Goal: Task Accomplishment & Management: Use online tool/utility

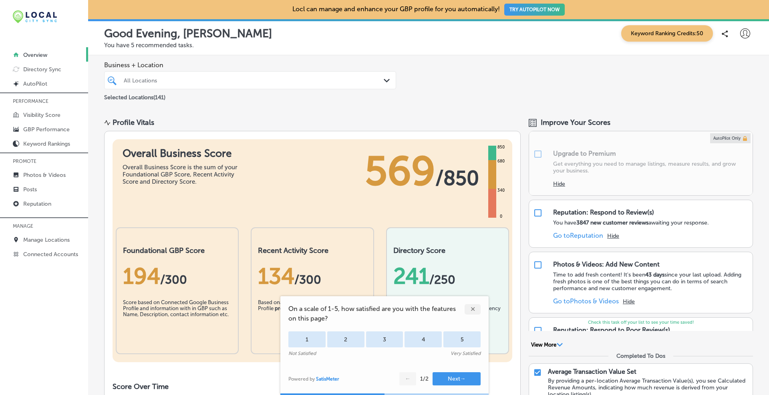
click at [473, 311] on div "✕" at bounding box center [472, 309] width 16 height 10
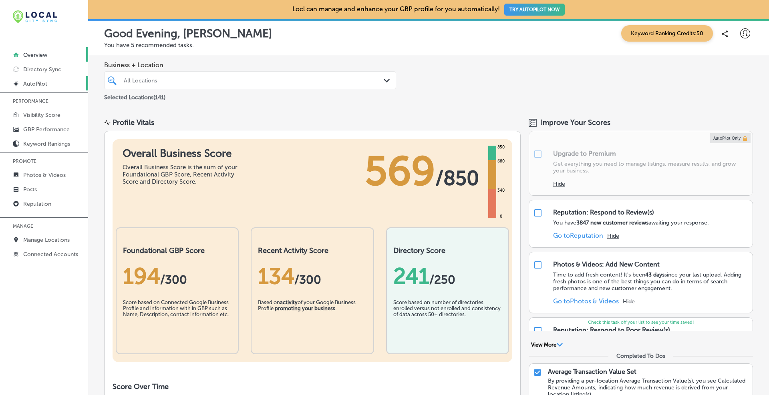
click at [41, 85] on p "AutoPilot" at bounding box center [35, 83] width 24 height 7
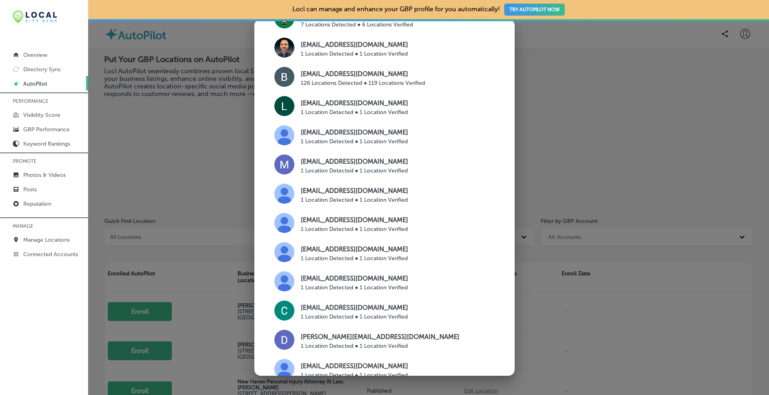
scroll to position [334, 0]
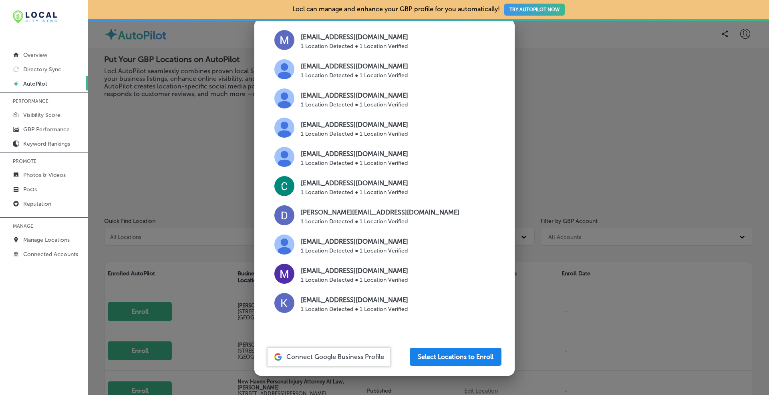
click at [440, 358] on button "Select Locations to Enroll" at bounding box center [456, 357] width 92 height 18
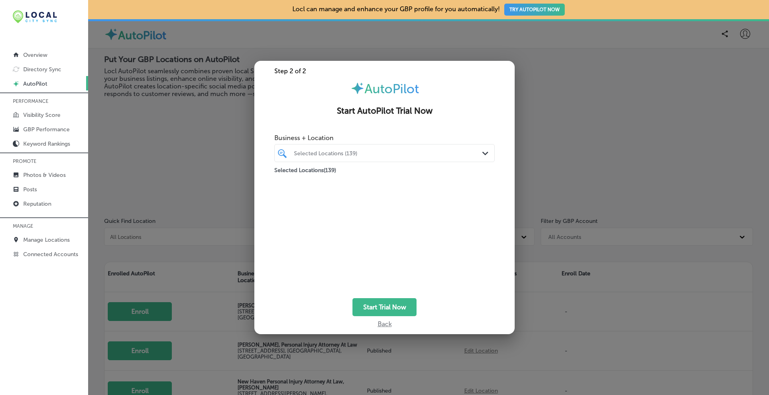
click at [382, 155] on div "Selected Locations (139)" at bounding box center [388, 153] width 189 height 7
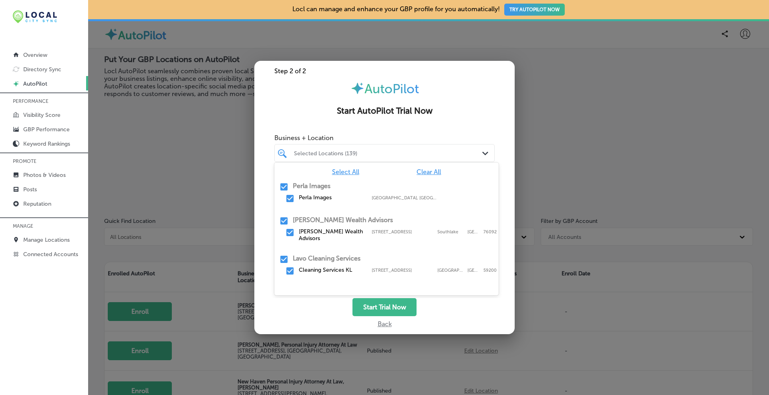
click at [444, 171] on div "Select All Clear All" at bounding box center [386, 172] width 224 height 8
click at [433, 167] on div "Select All Clear All Perla Images Perla Images [GEOGRAPHIC_DATA], [GEOGRAPHIC_D…" at bounding box center [386, 223] width 224 height 120
click at [432, 168] on div "Select All Clear All Perla Images Perla Images [GEOGRAPHIC_DATA], [GEOGRAPHIC_D…" at bounding box center [386, 223] width 224 height 120
click at [427, 172] on span "Clear All" at bounding box center [428, 172] width 24 height 8
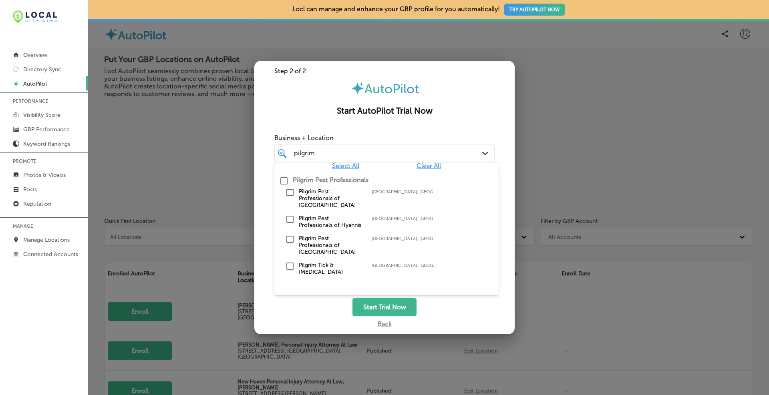
scroll to position [0, 0]
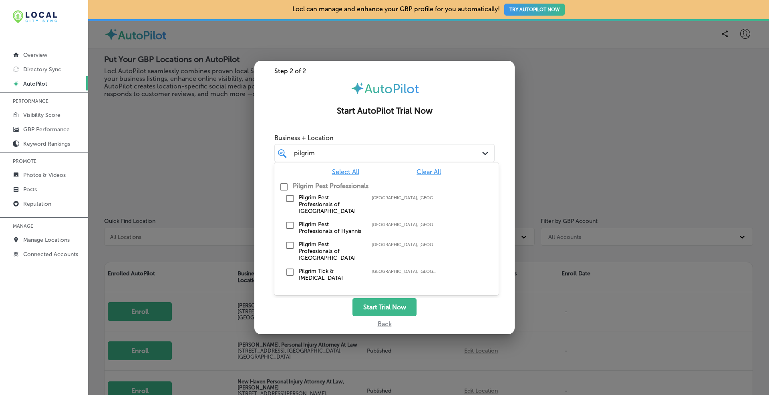
type input "pilgrim"
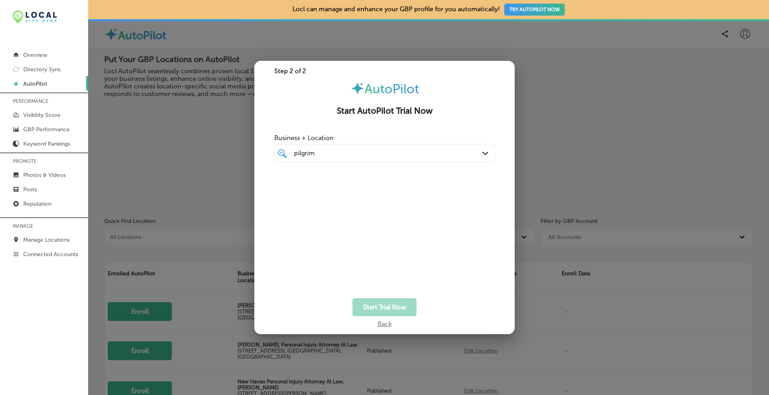
click at [496, 120] on div "Step 2 of 2 AutoPilot Start AutoPilot Trial Now Business + Location pilgrim pil…" at bounding box center [384, 198] width 260 height 274
click at [488, 155] on div "Path Created with Sketch." at bounding box center [486, 153] width 9 height 9
